Goal: Navigation & Orientation: Find specific page/section

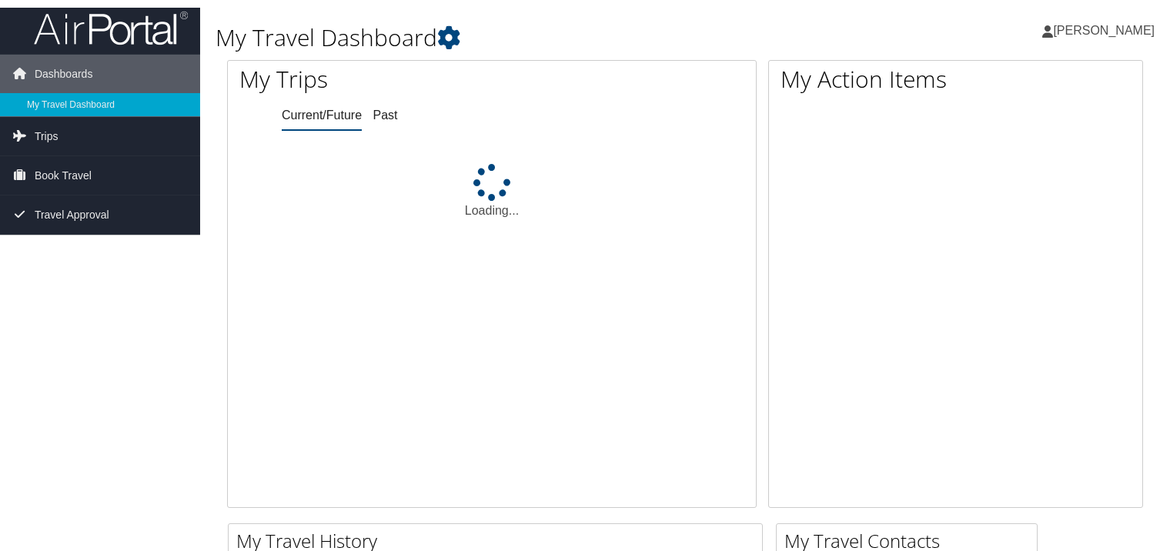
scroll to position [2, 0]
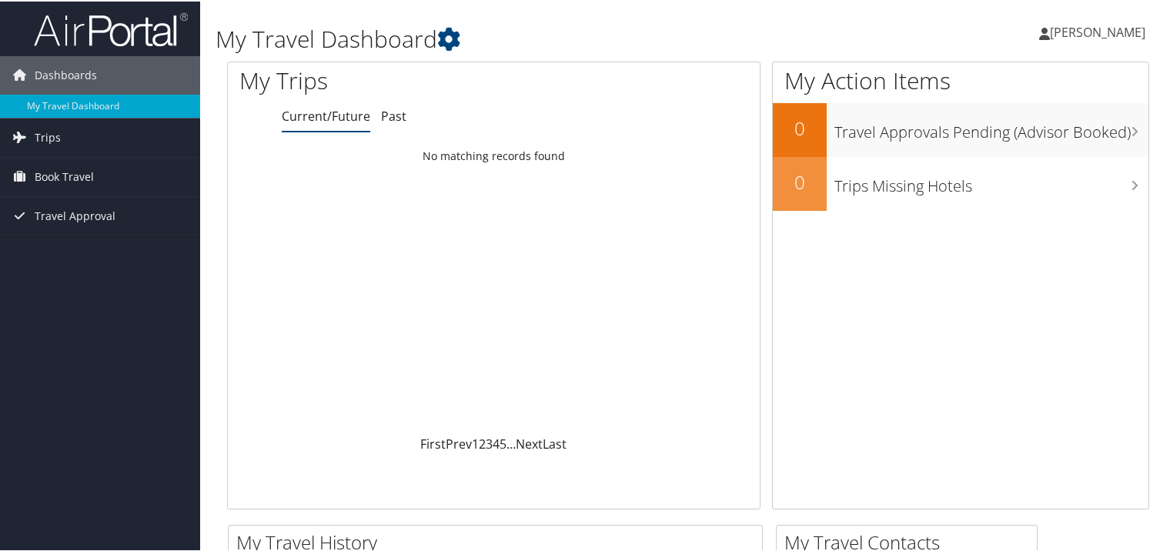
click at [333, 128] on li "Current/Future" at bounding box center [326, 116] width 89 height 28
click at [482, 443] on link "2" at bounding box center [482, 442] width 7 height 17
click at [447, 36] on icon at bounding box center [448, 37] width 23 height 23
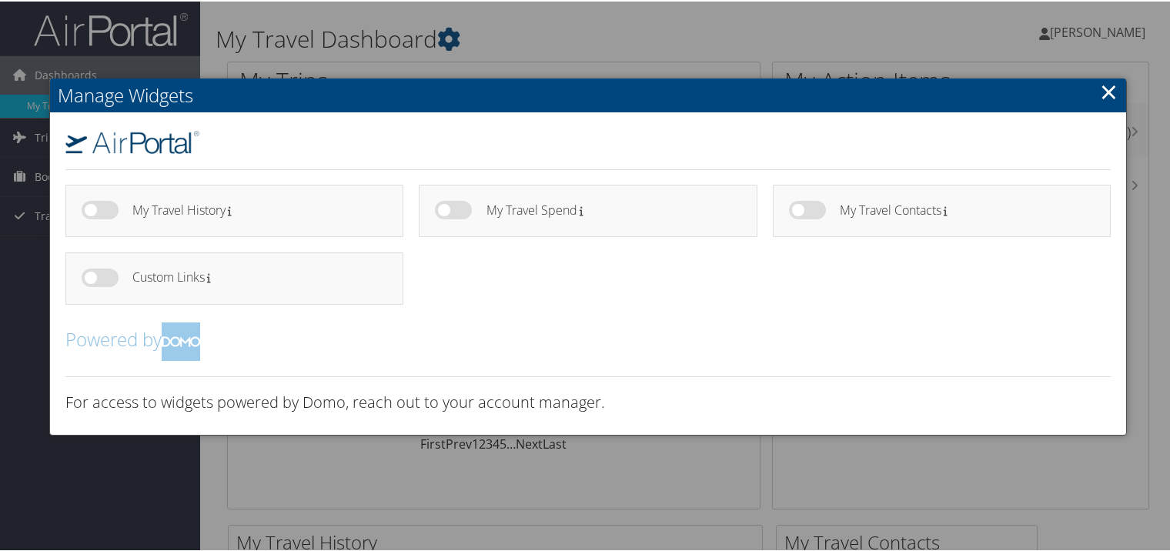
click at [546, 476] on div at bounding box center [588, 275] width 1176 height 551
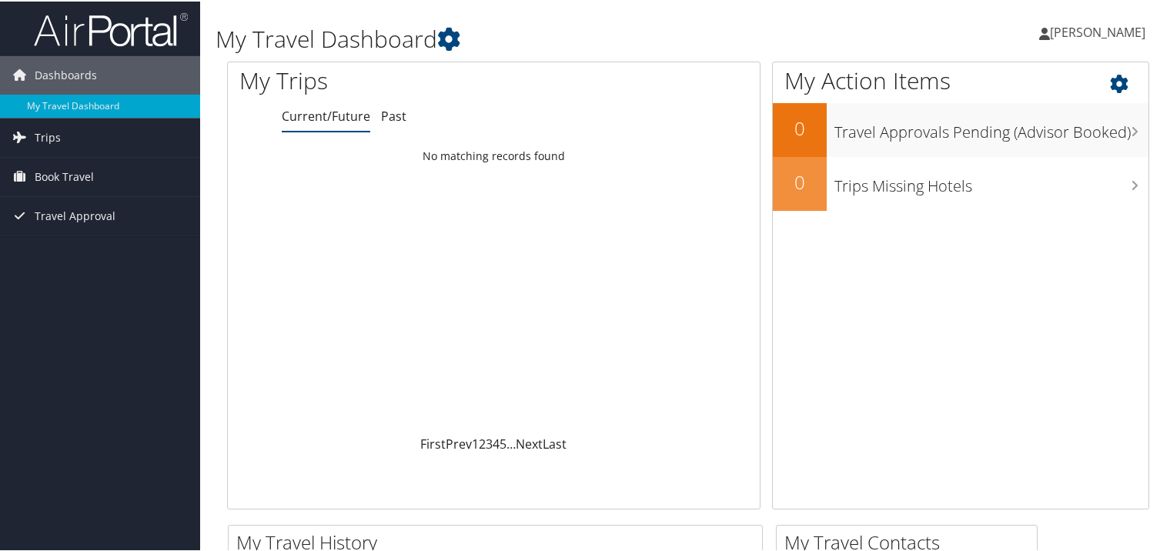
click at [1115, 82] on icon at bounding box center [1132, 78] width 45 height 26
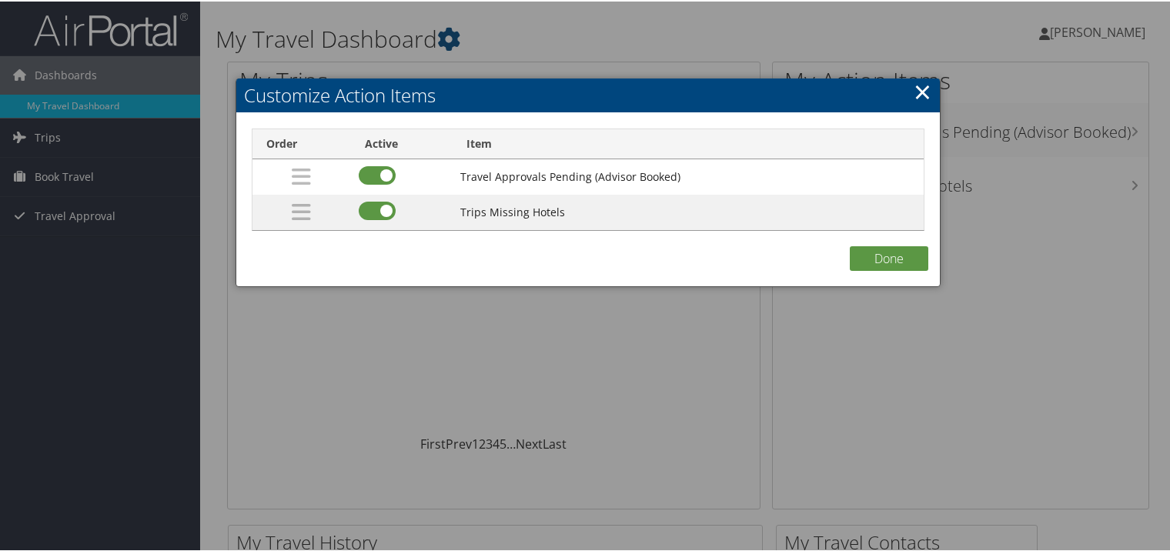
click at [913, 286] on div at bounding box center [588, 275] width 1176 height 551
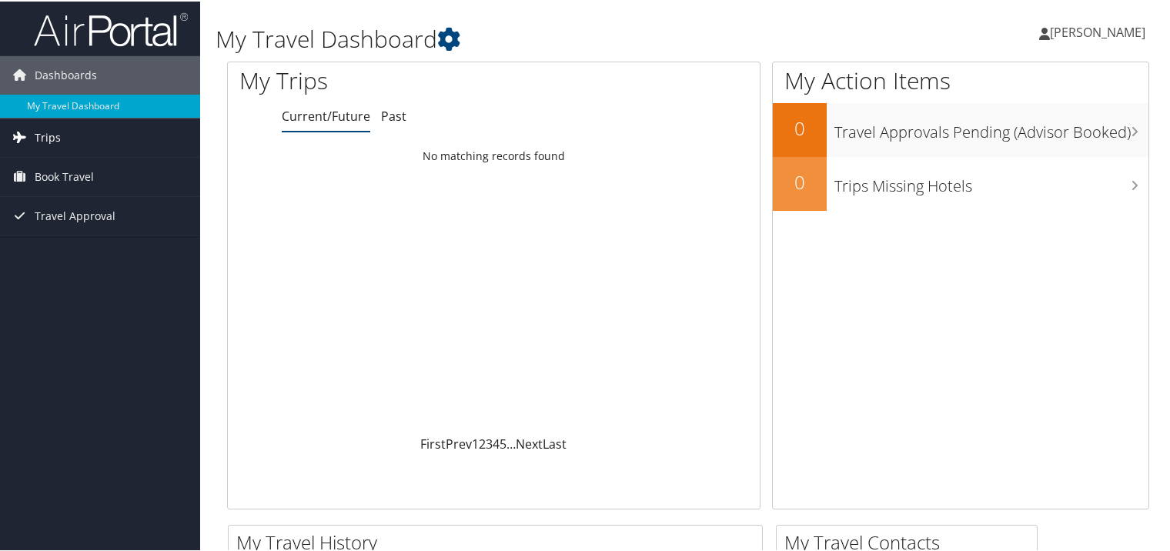
click at [31, 140] on link "Trips" at bounding box center [100, 136] width 200 height 38
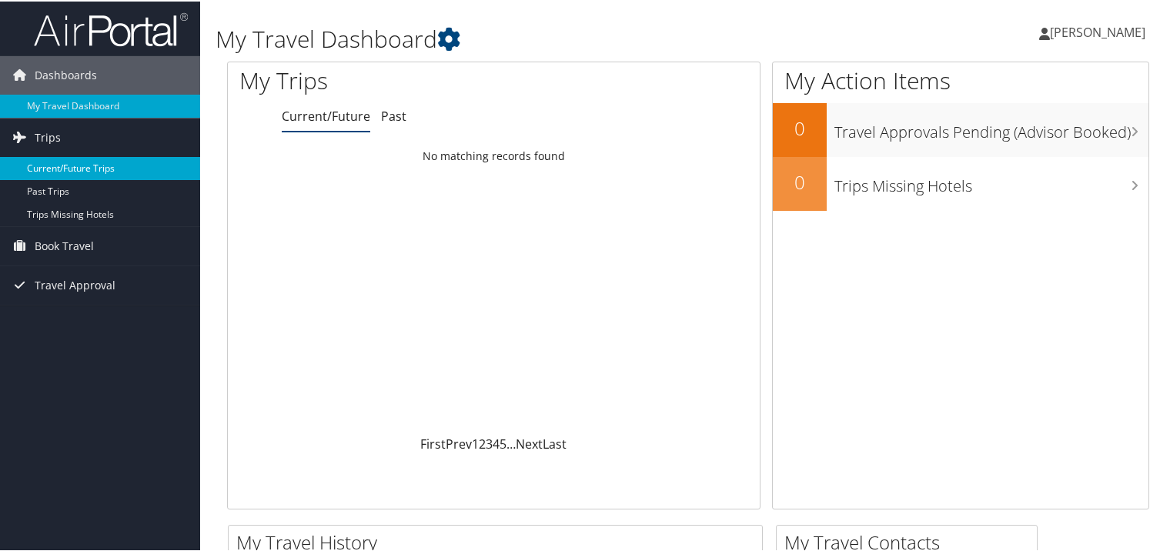
click at [39, 174] on link "Current/Future Trips" at bounding box center [100, 167] width 200 height 23
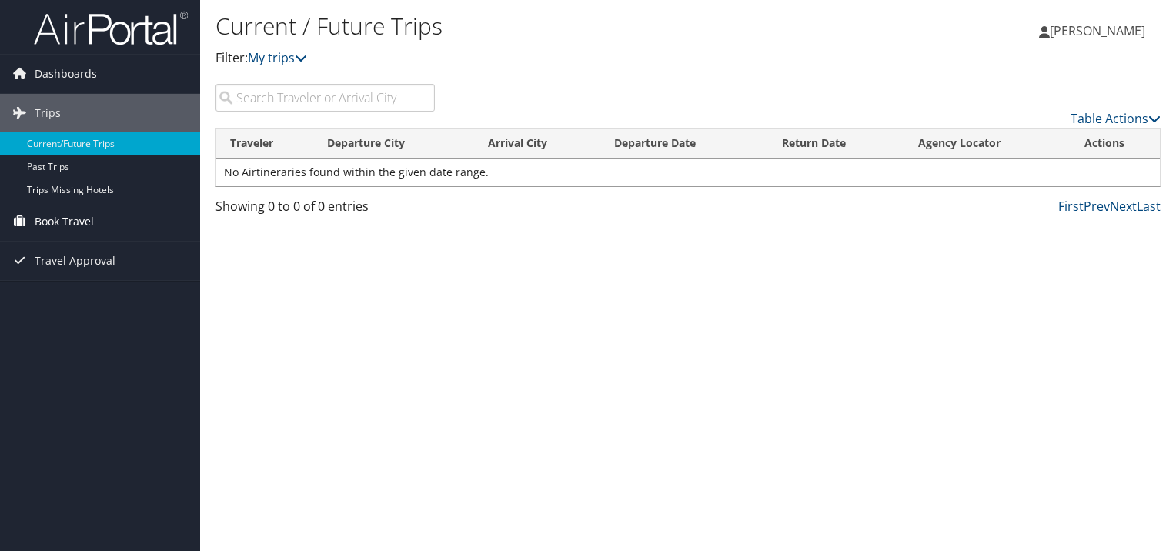
click at [49, 226] on span "Book Travel" at bounding box center [64, 221] width 59 height 38
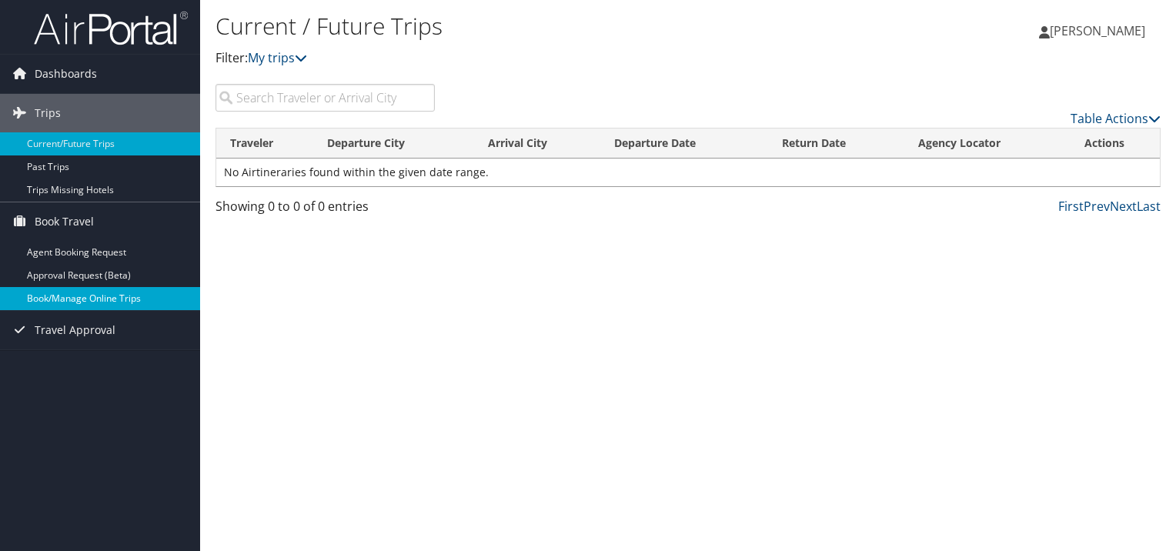
click at [52, 297] on link "Book/Manage Online Trips" at bounding box center [100, 298] width 200 height 23
